Goal: Check status

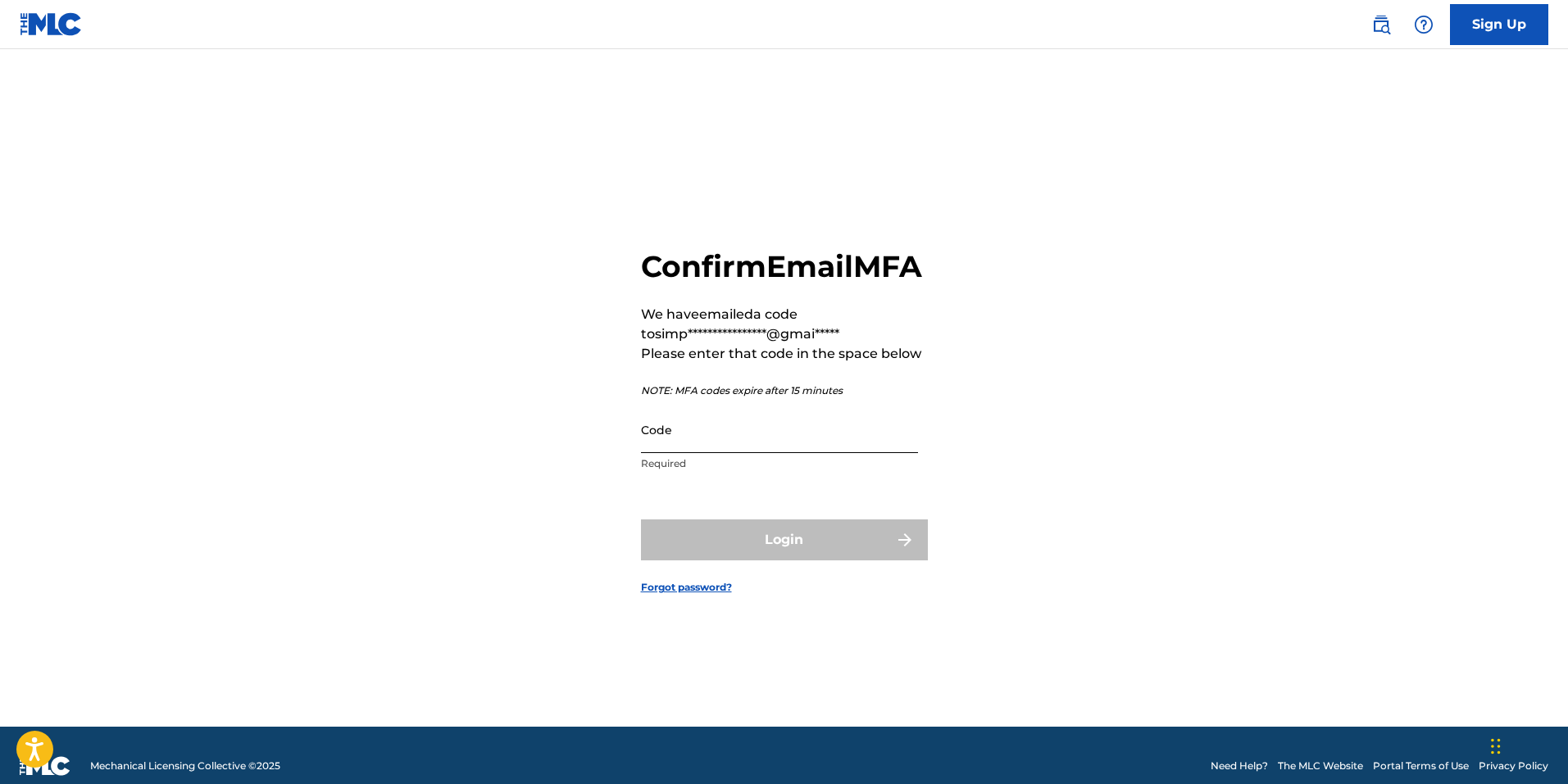
click at [726, 447] on input "Code" at bounding box center [779, 430] width 277 height 47
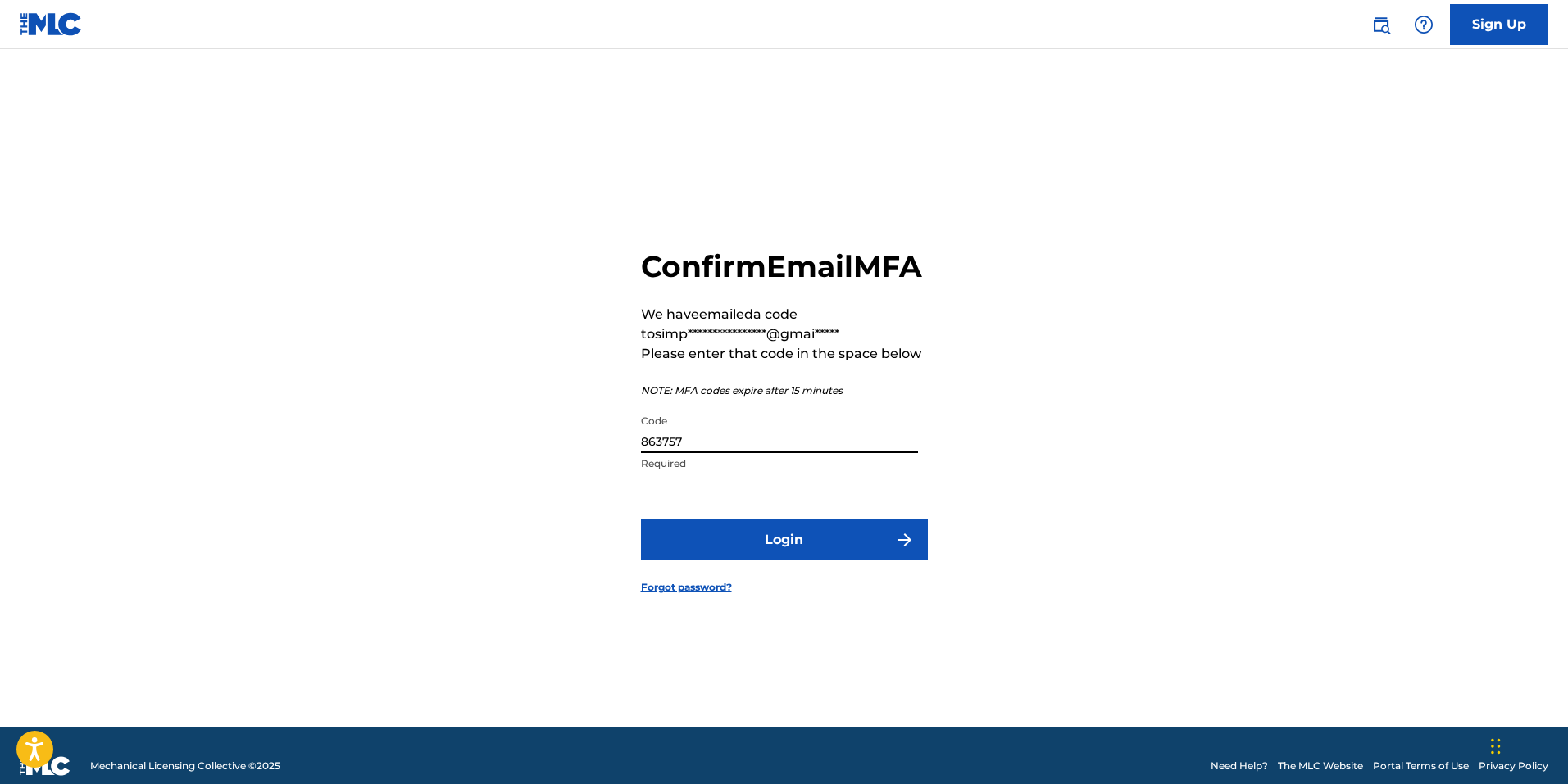
type input "863757"
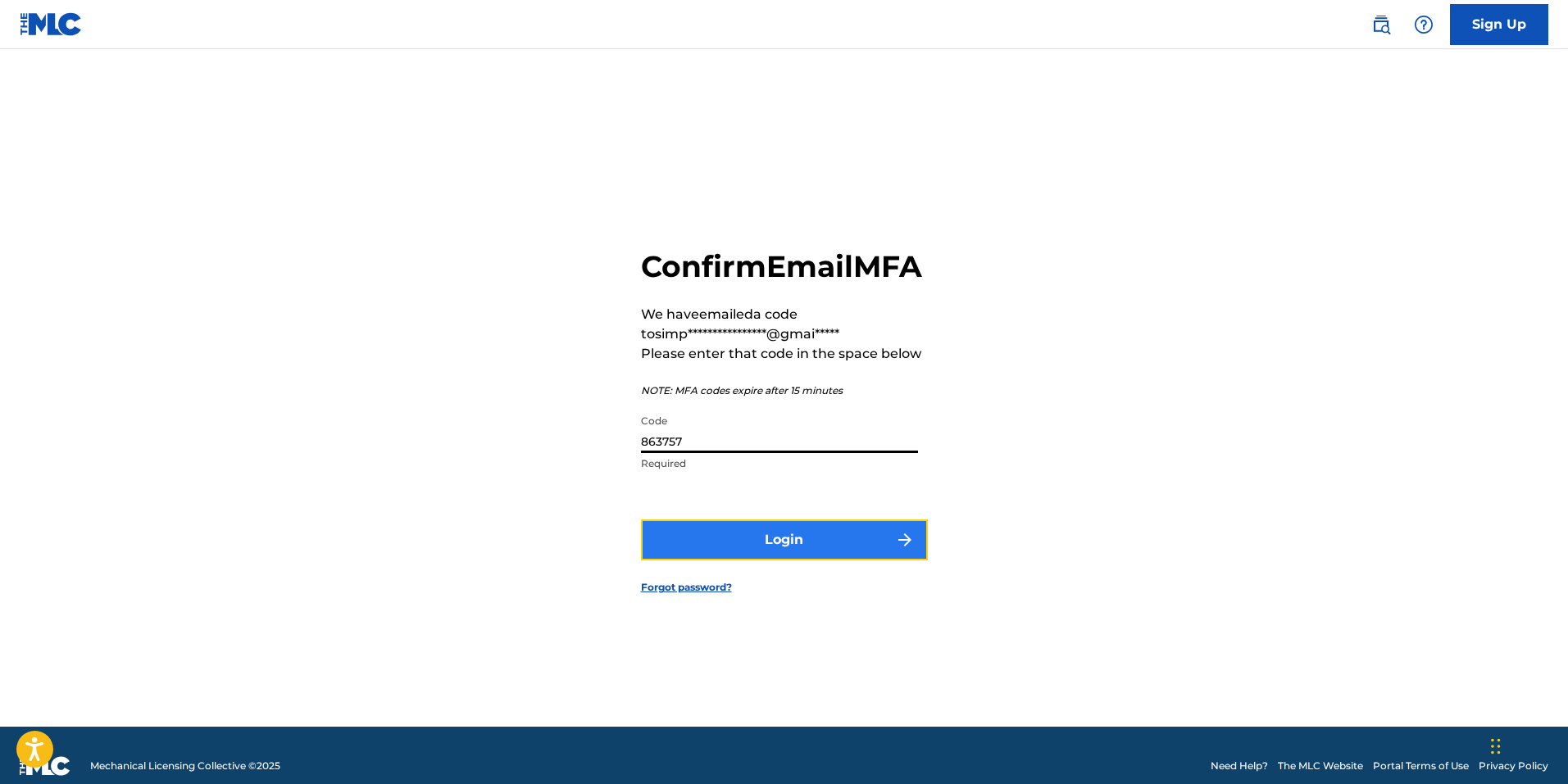
click at [842, 543] on button "Login" at bounding box center [784, 539] width 286 height 41
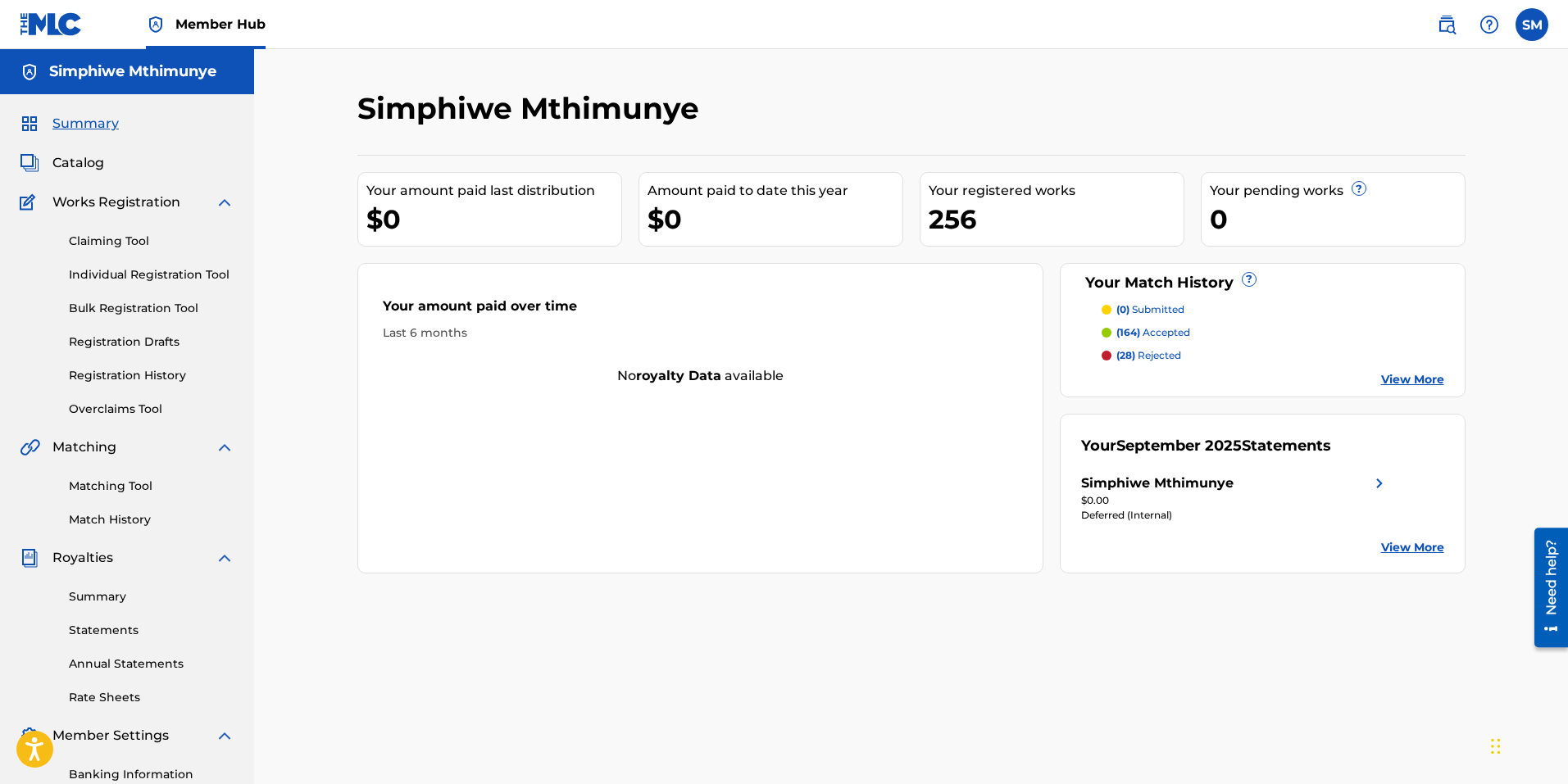
click at [1396, 376] on link "View More" at bounding box center [1412, 379] width 63 height 17
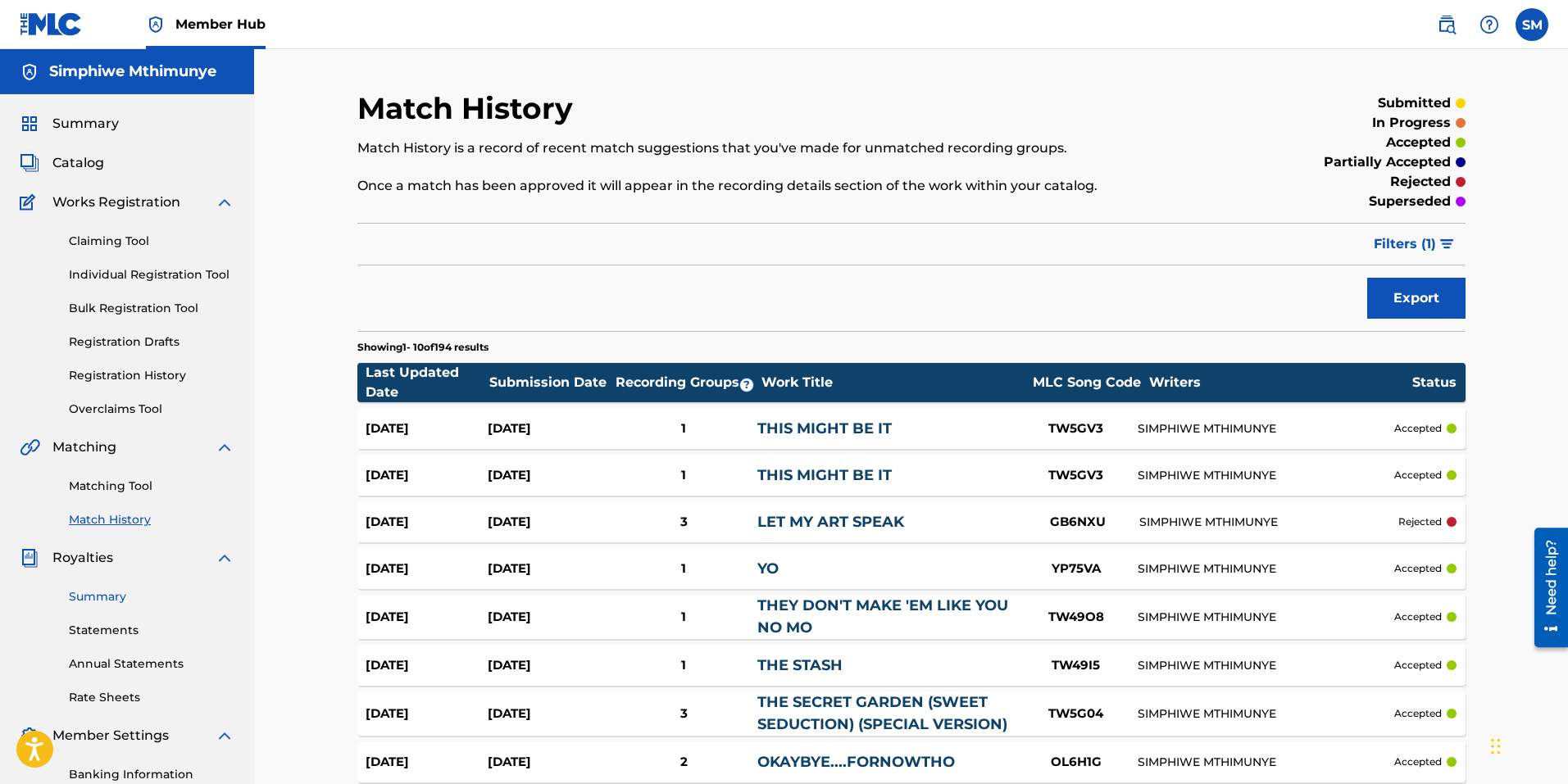
click at [109, 602] on link "Summary" at bounding box center [151, 597] width 165 height 17
